Goal: Information Seeking & Learning: Find specific fact

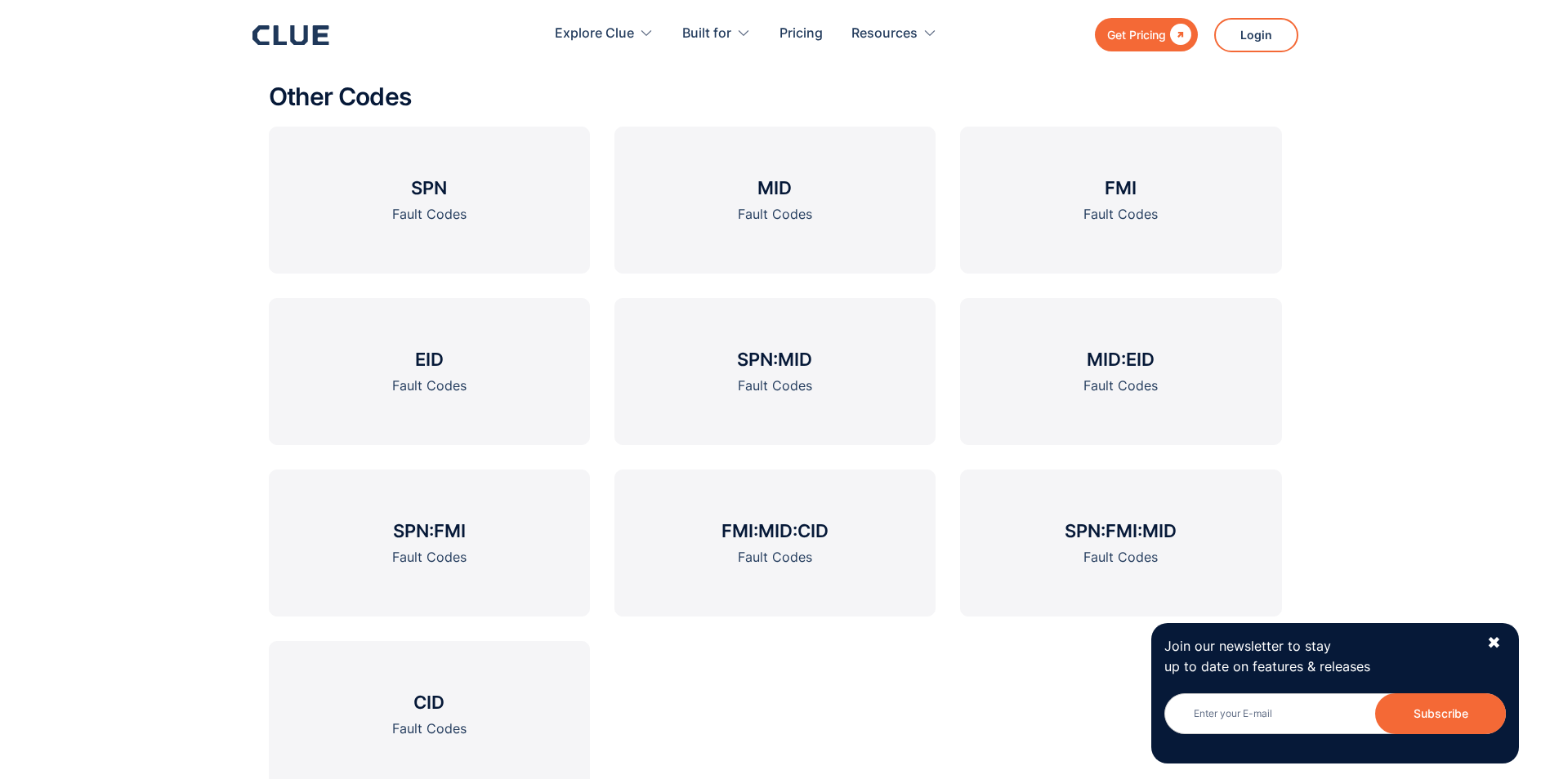
scroll to position [2288, 0]
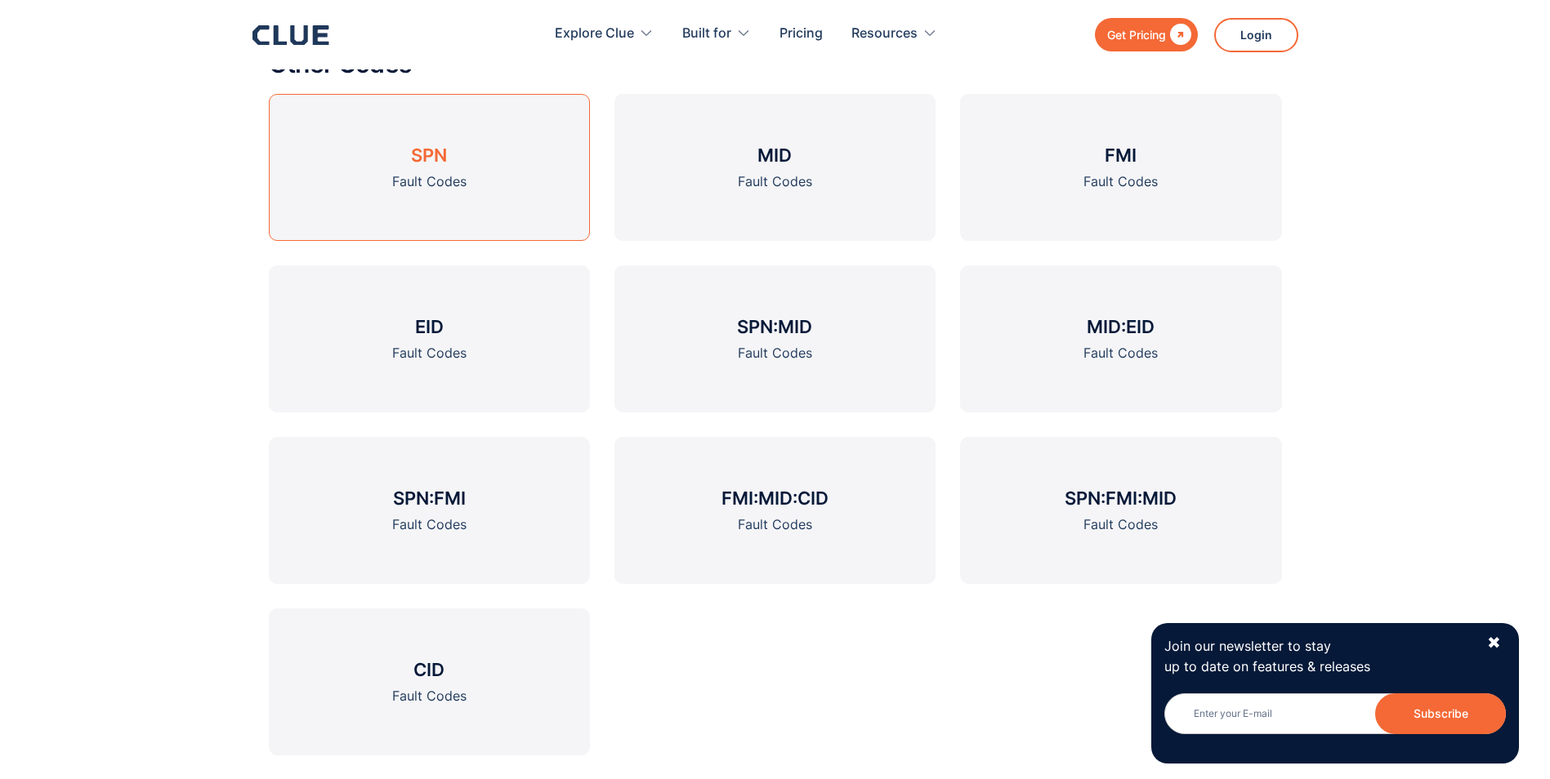
click at [511, 188] on link "SPN Fault Codes" at bounding box center [429, 167] width 321 height 147
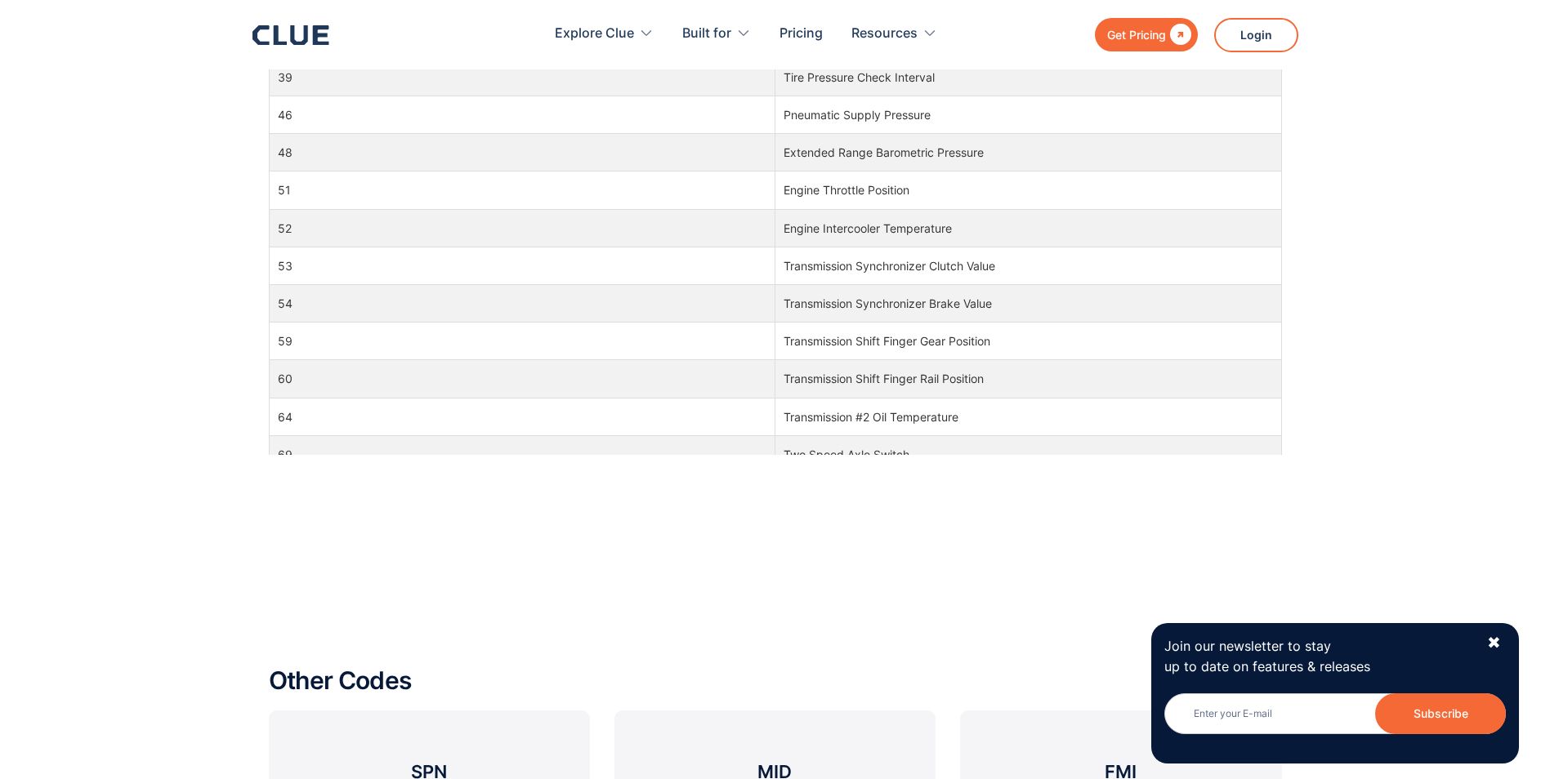
scroll to position [1569, 0]
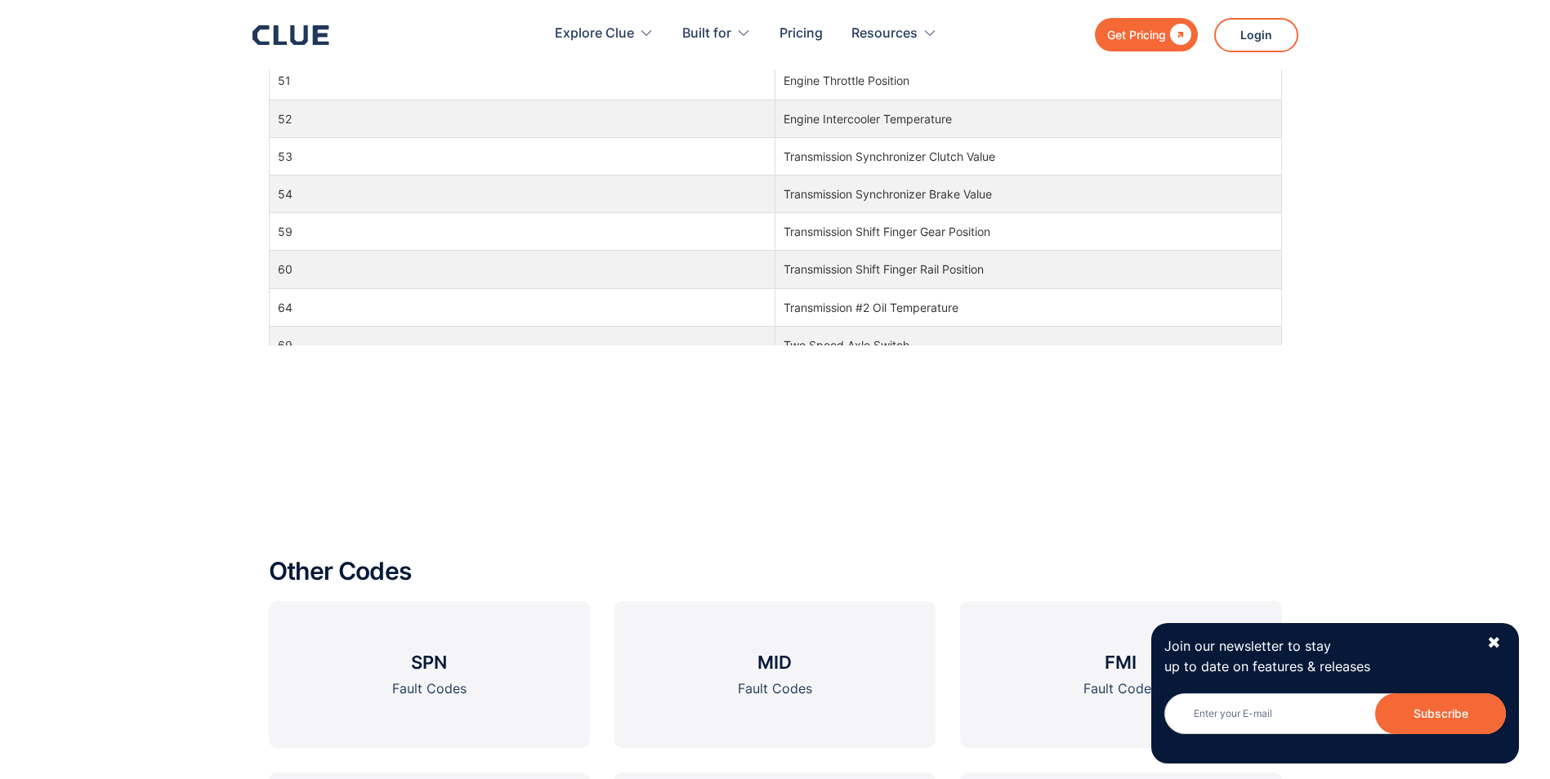
click at [511, 188] on td "54" at bounding box center [522, 194] width 507 height 38
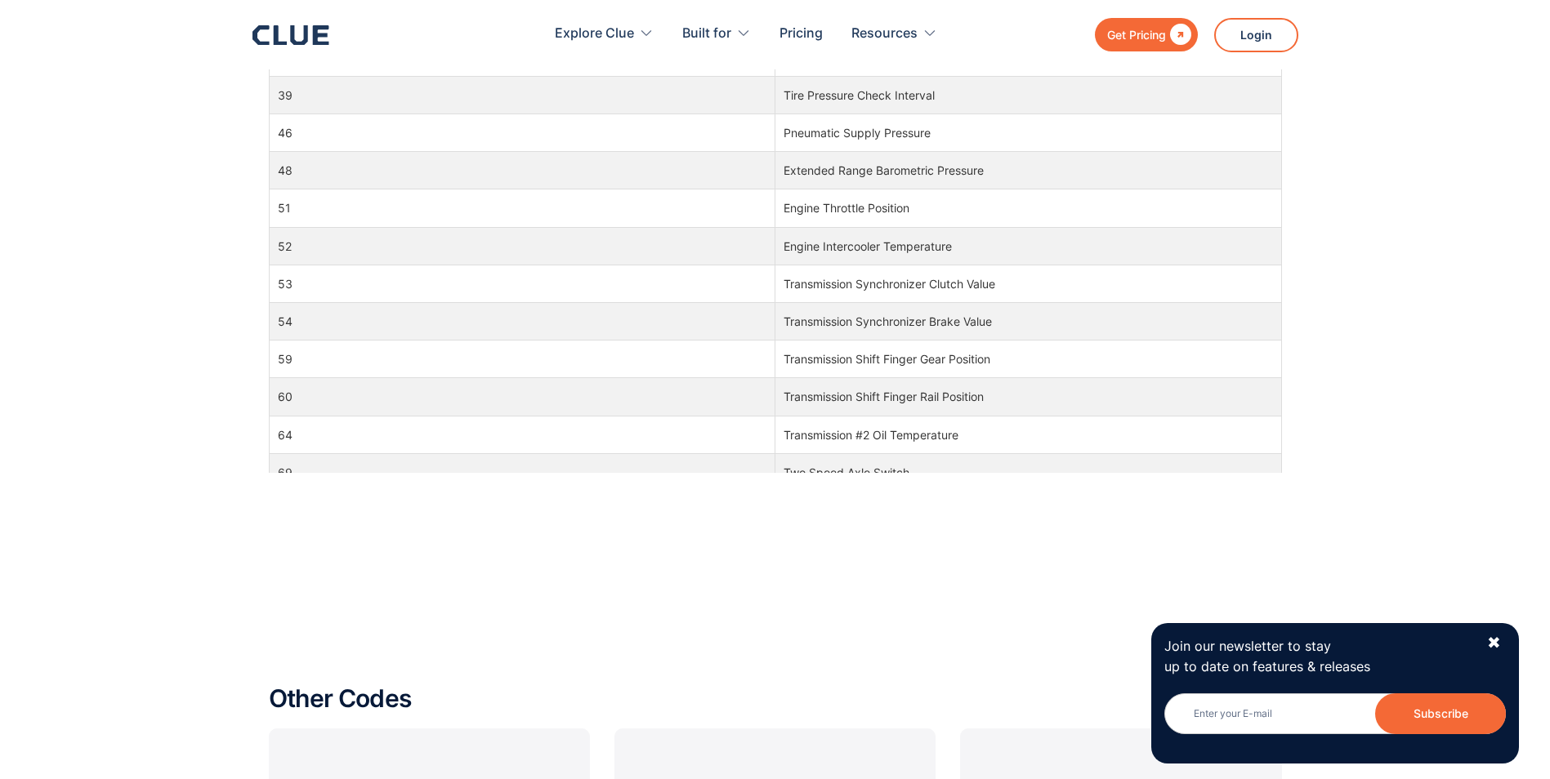
scroll to position [1438, 0]
click at [1175, 324] on td "Transmission Synchronizer Brake Value" at bounding box center [1028, 325] width 507 height 38
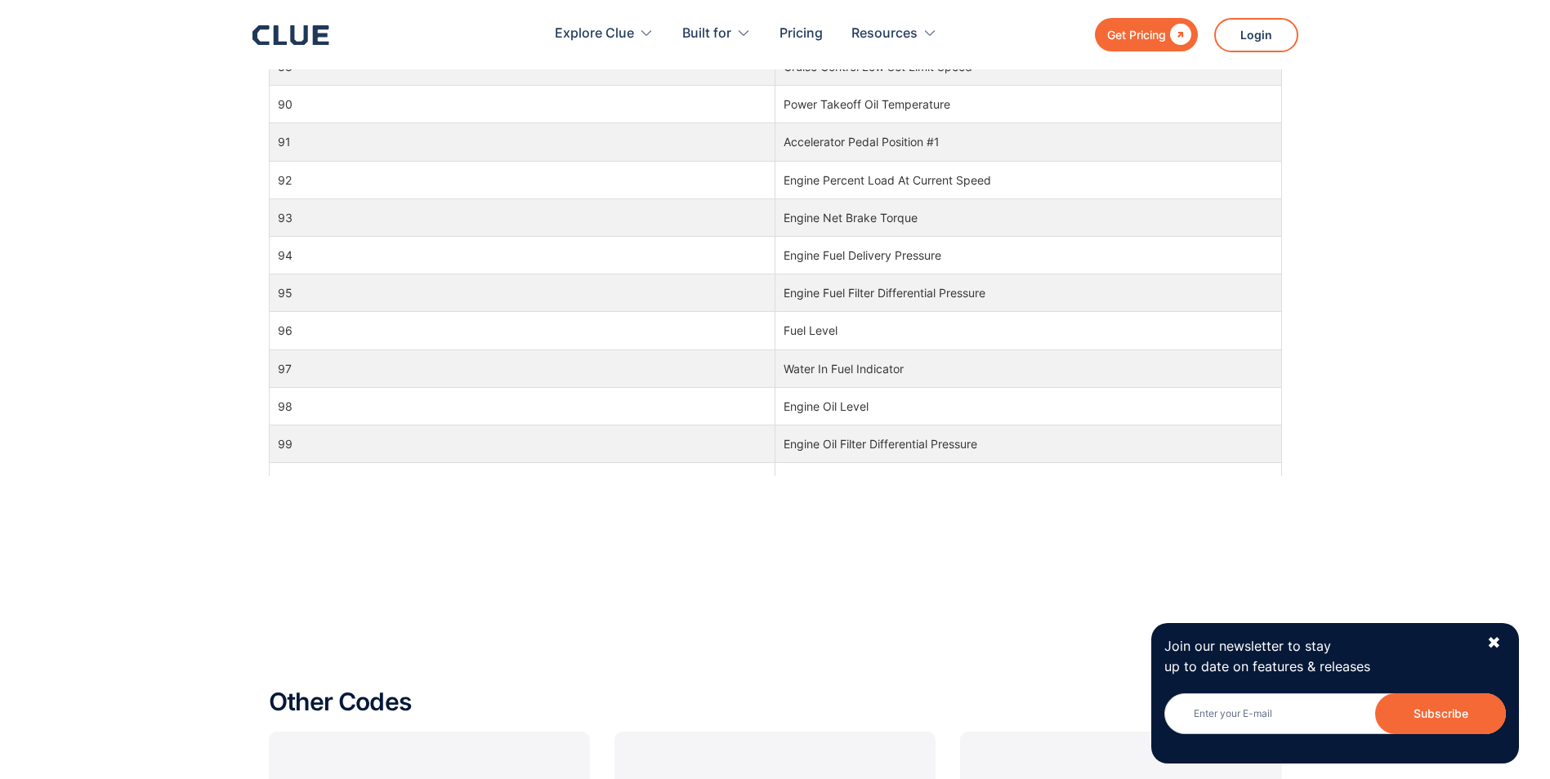
scroll to position [980, 0]
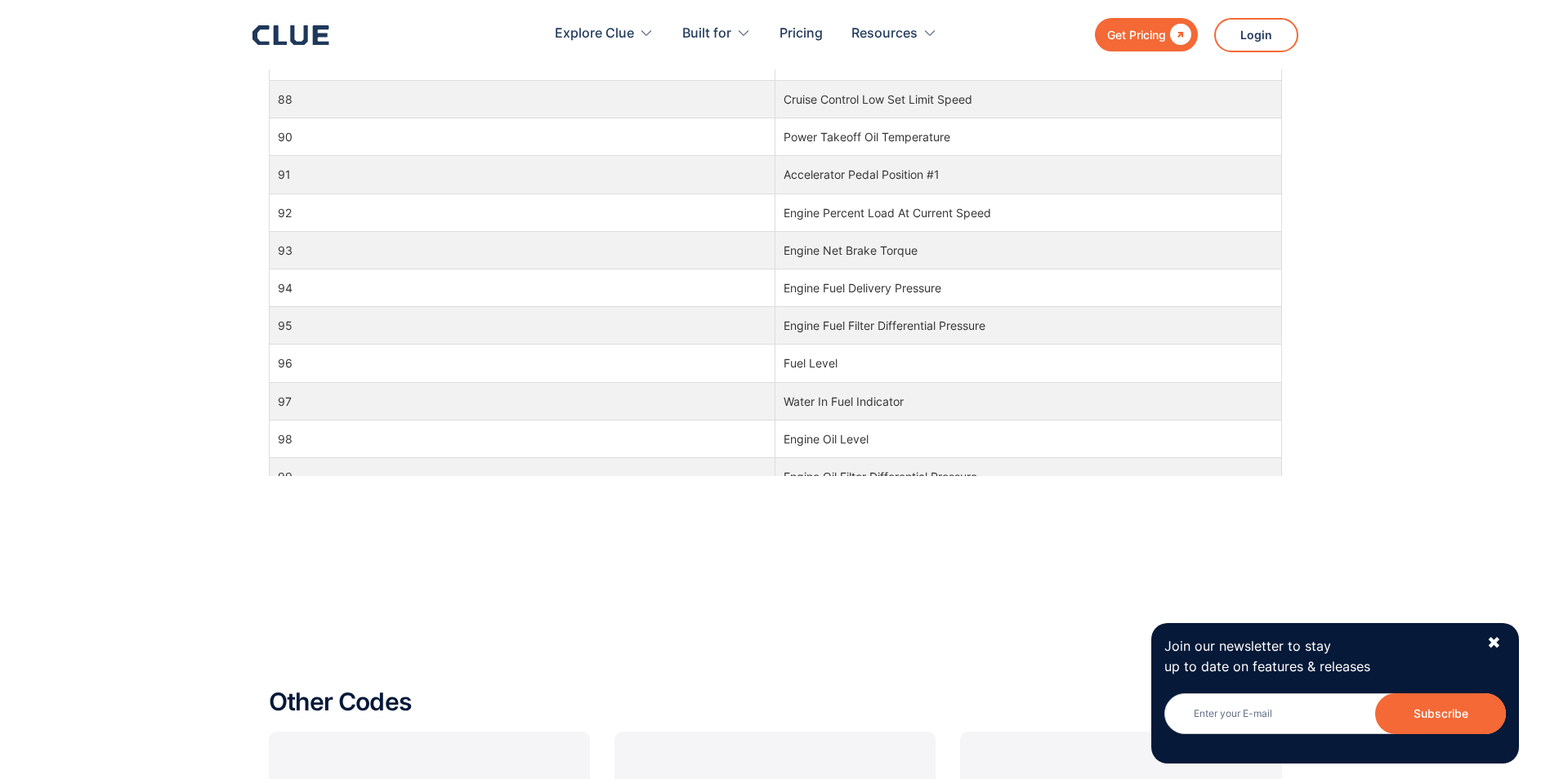
click at [432, 551] on div at bounding box center [775, 525] width 1013 height 98
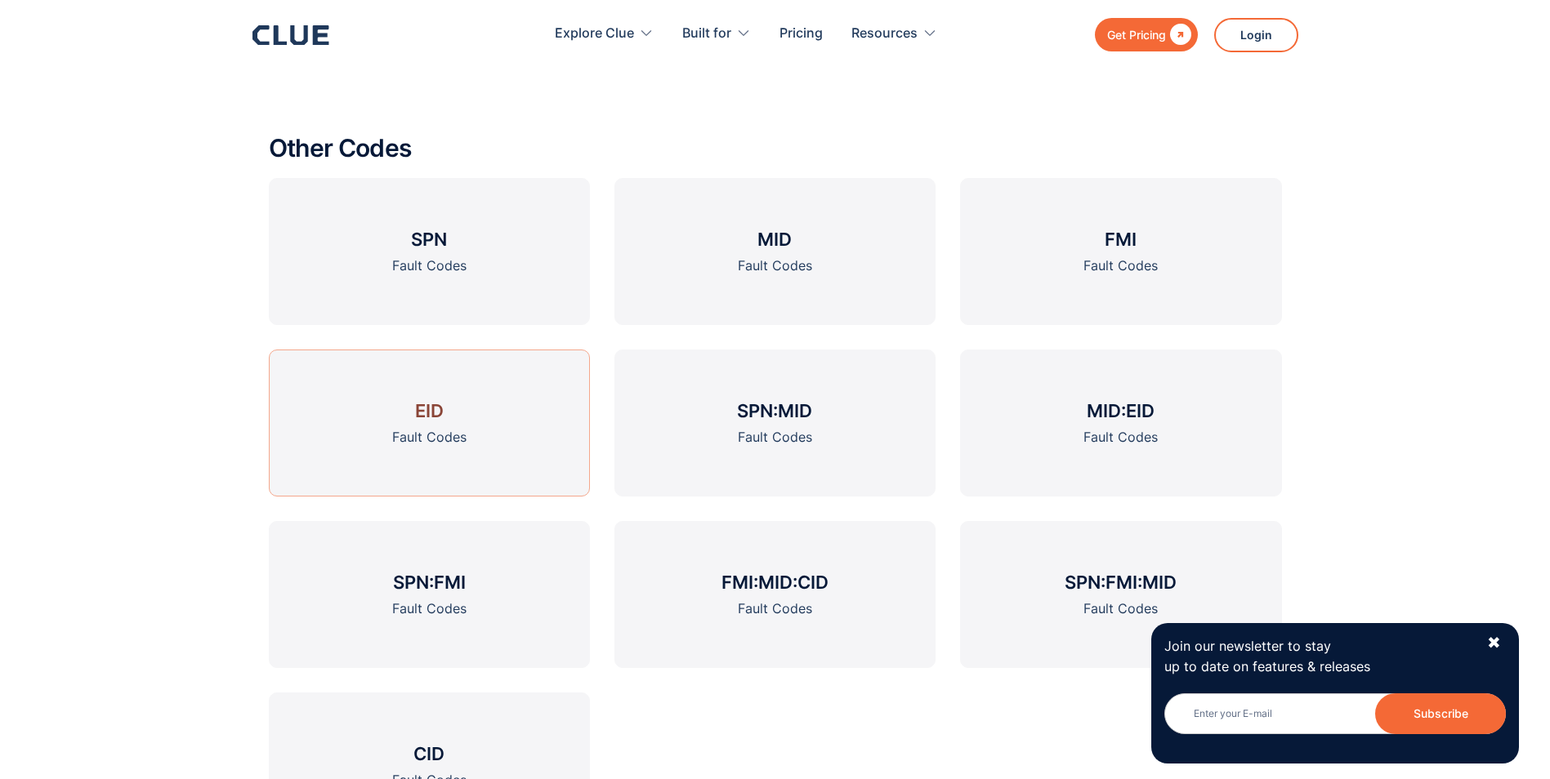
scroll to position [1994, 0]
click at [1132, 239] on h3 "FMI" at bounding box center [1121, 238] width 32 height 25
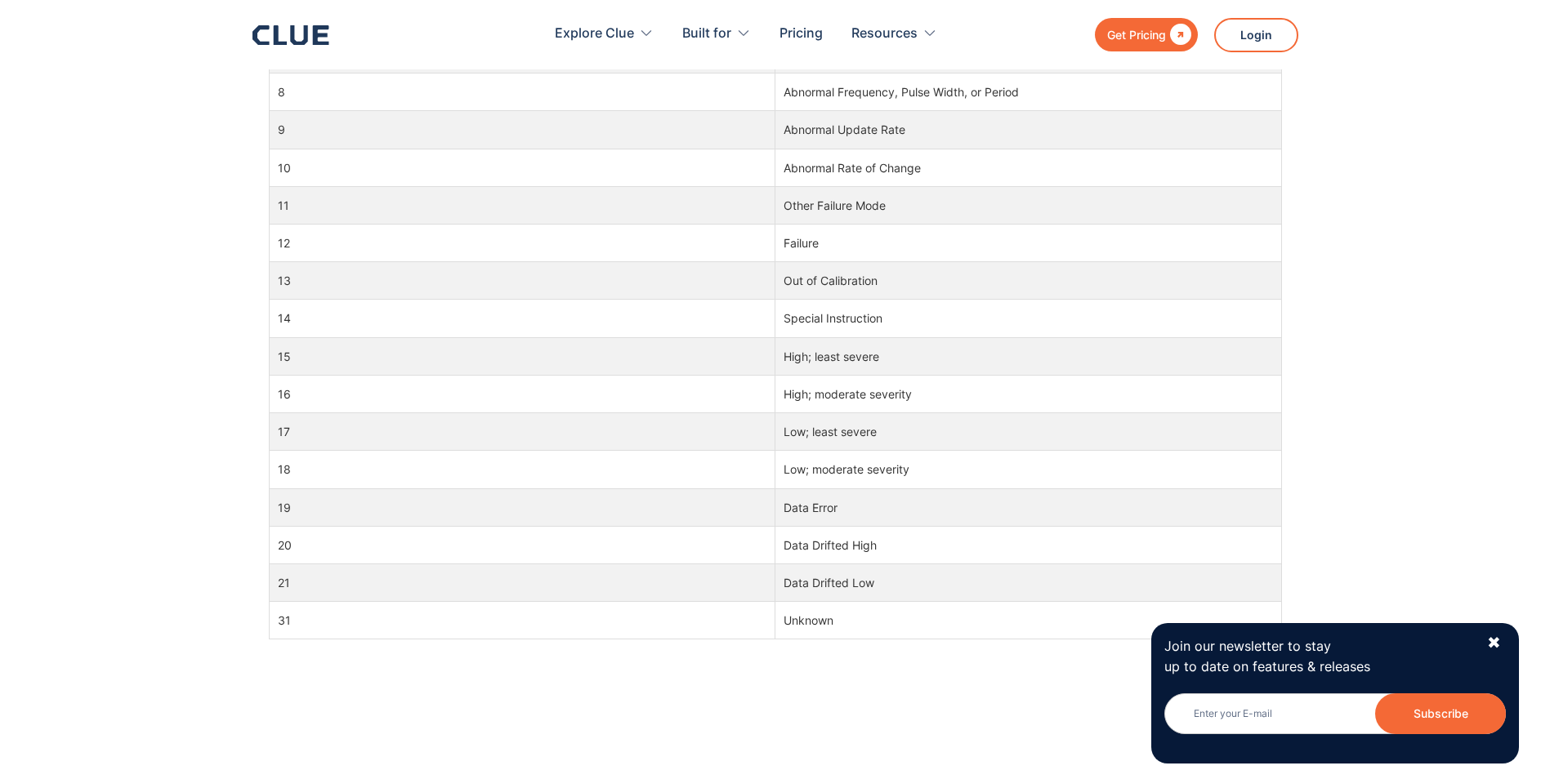
scroll to position [1111, 0]
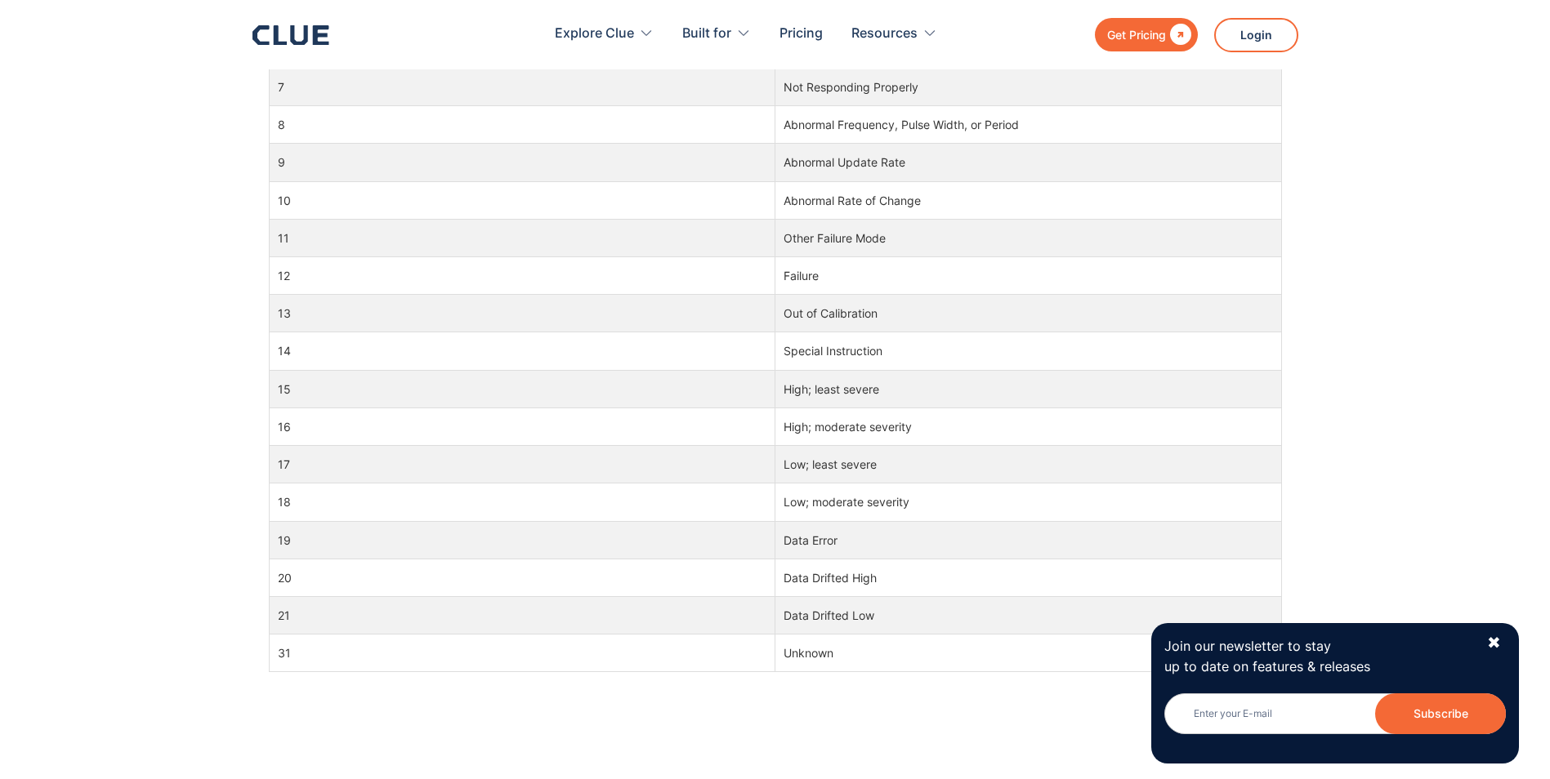
click at [1398, 187] on div "What Does FMI Mean? FMI refers to Failure Mode Identifier. There are diagnostic…" at bounding box center [775, 168] width 1550 height 1825
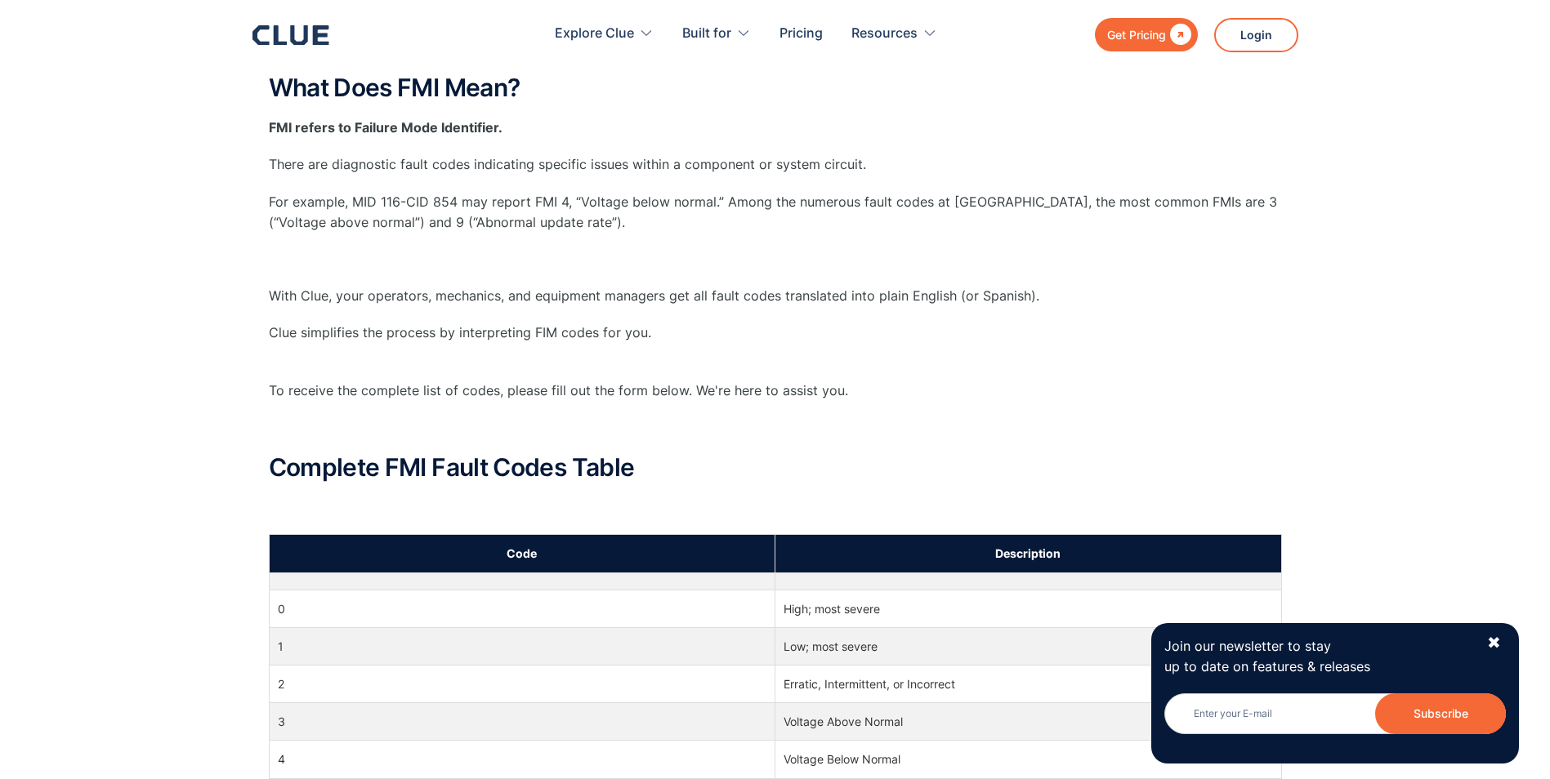
scroll to position [327, 0]
